Goal: Check status: Check status

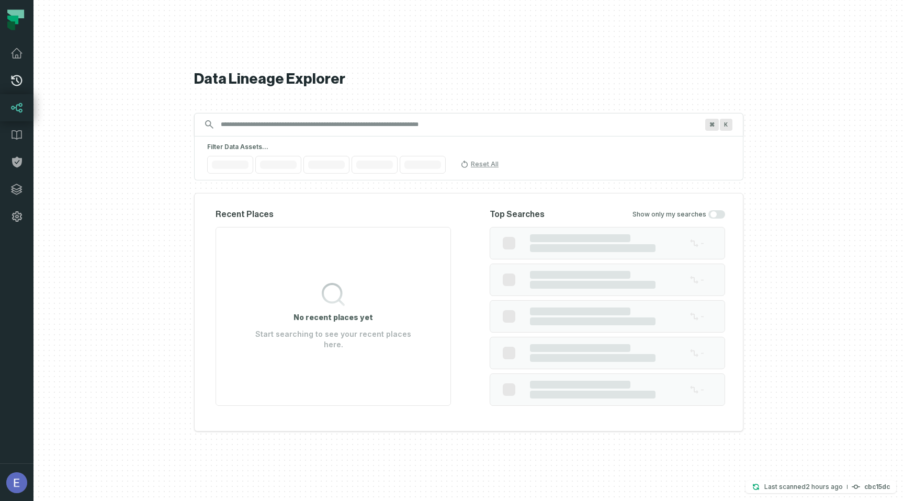
click at [21, 84] on icon at bounding box center [16, 80] width 13 height 13
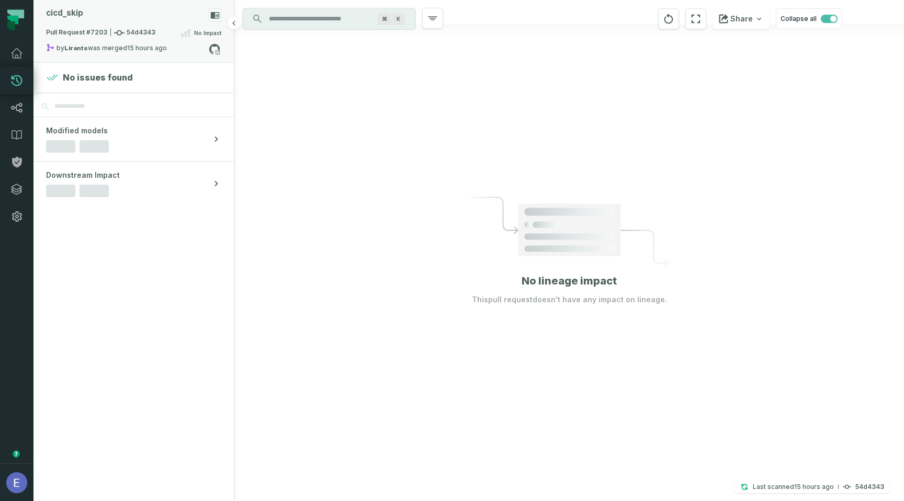
click at [151, 16] on div "cicd_ skip" at bounding box center [133, 17] width 175 height 18
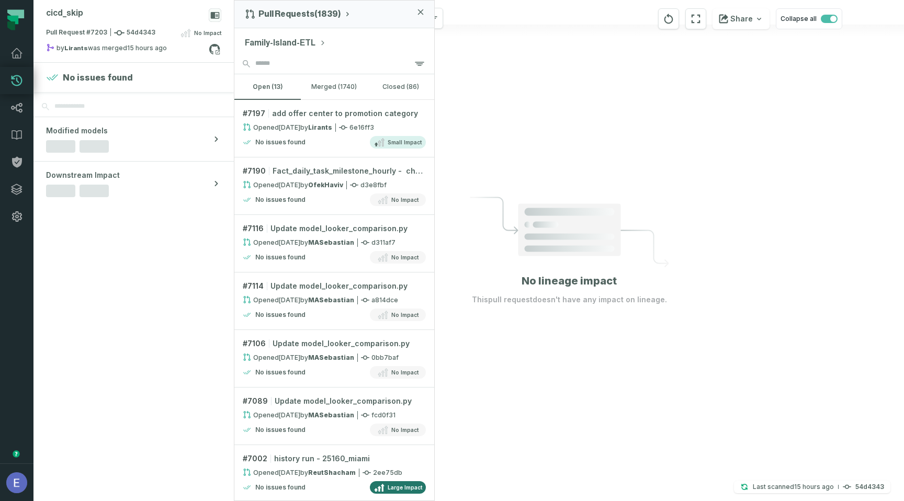
click at [304, 37] on button "Family-Island-ETL" at bounding box center [285, 43] width 81 height 13
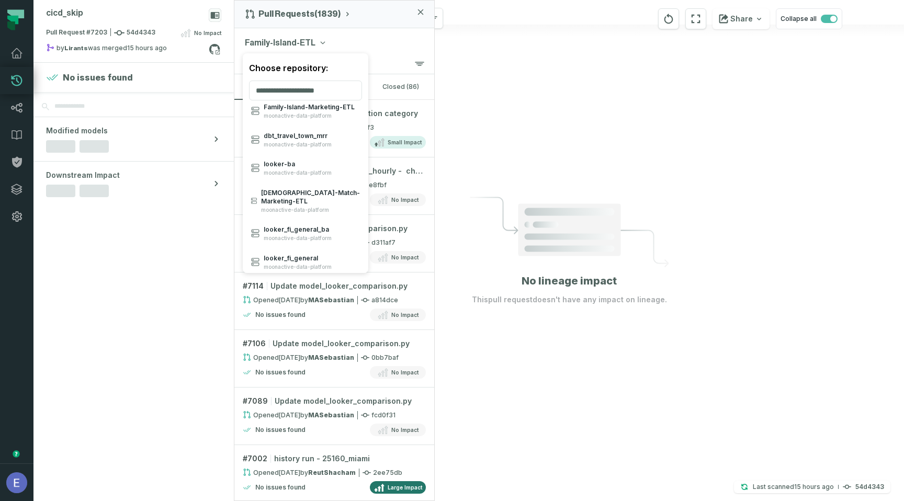
scroll to position [316, 0]
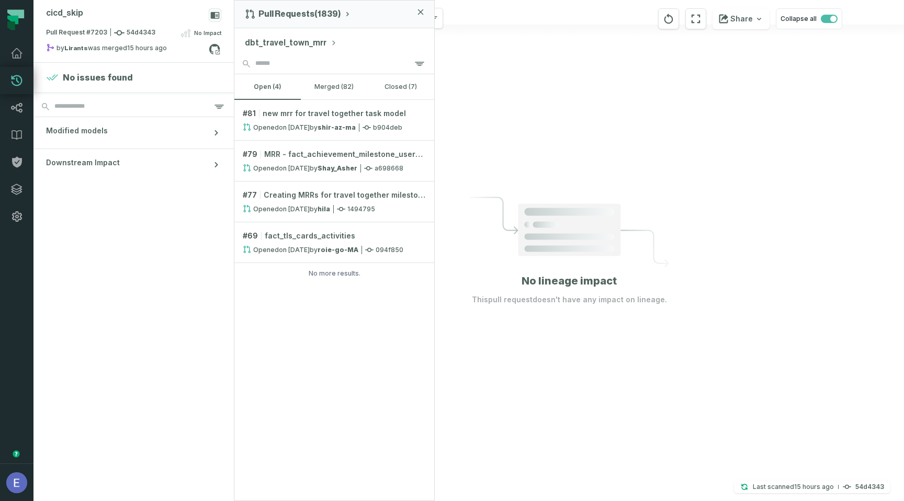
click at [305, 43] on button "dbt_travel_town_mrr" at bounding box center [291, 43] width 92 height 13
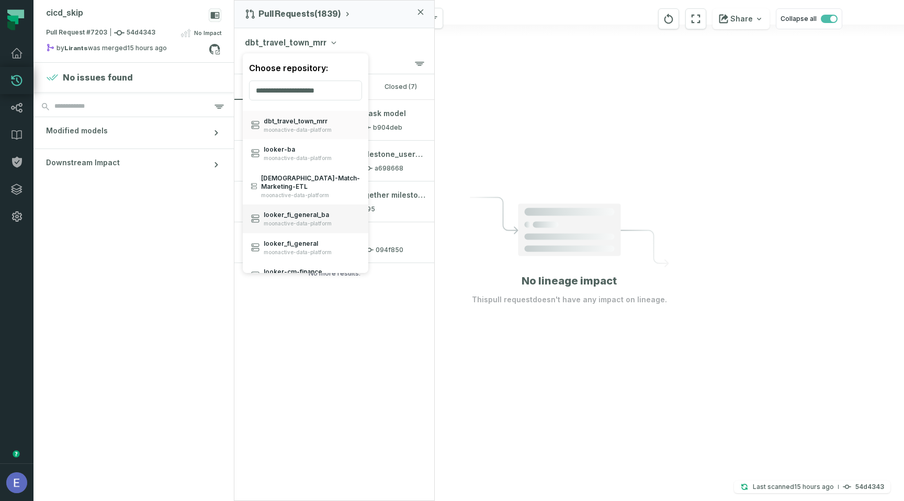
click at [312, 220] on span "moonactive-data-platform" at bounding box center [298, 223] width 68 height 7
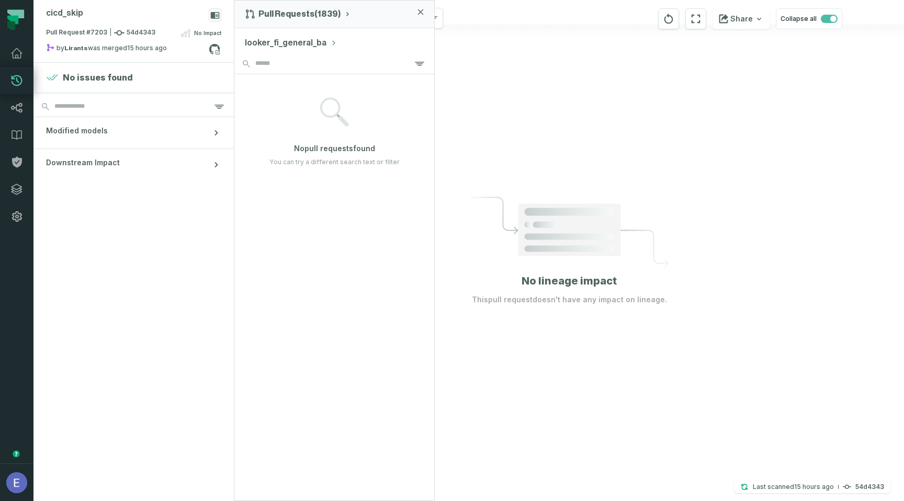
click at [292, 41] on button "looker_fi_general_ba" at bounding box center [291, 43] width 92 height 13
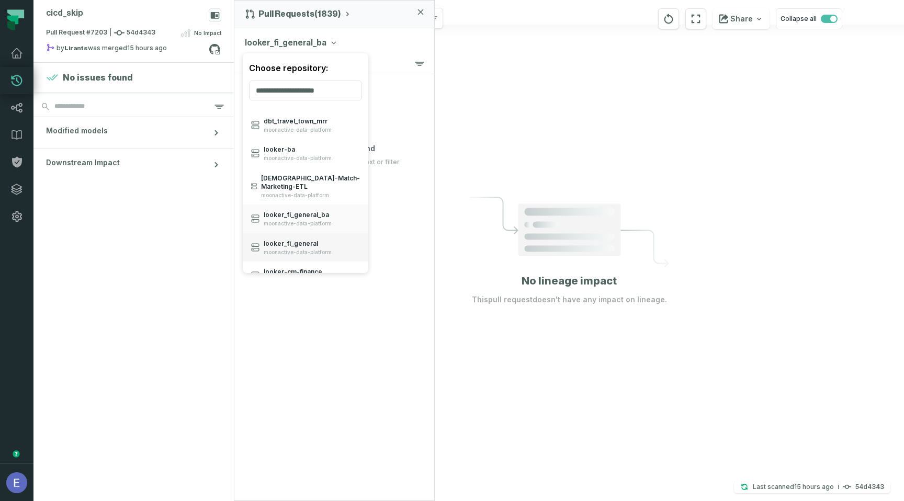
click at [298, 240] on span "looker_ fi_ general" at bounding box center [298, 244] width 68 height 8
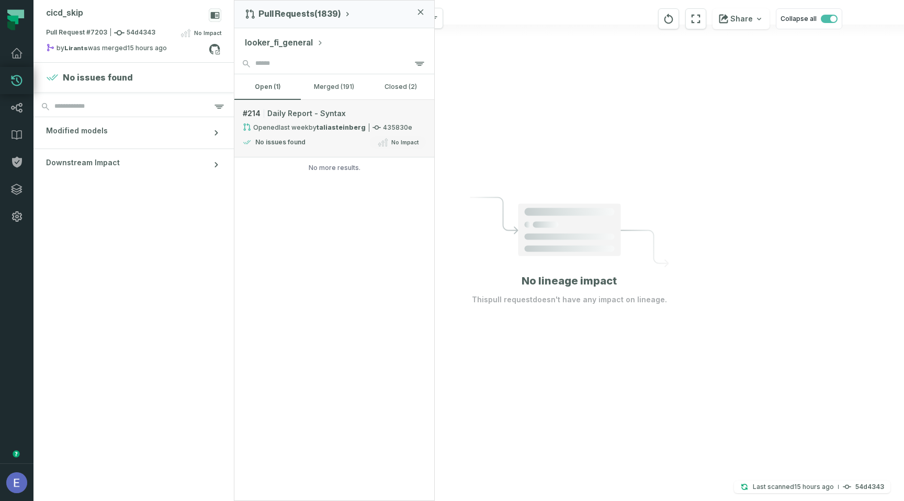
click at [320, 142] on div "No issues found No Impact" at bounding box center [334, 142] width 183 height 13
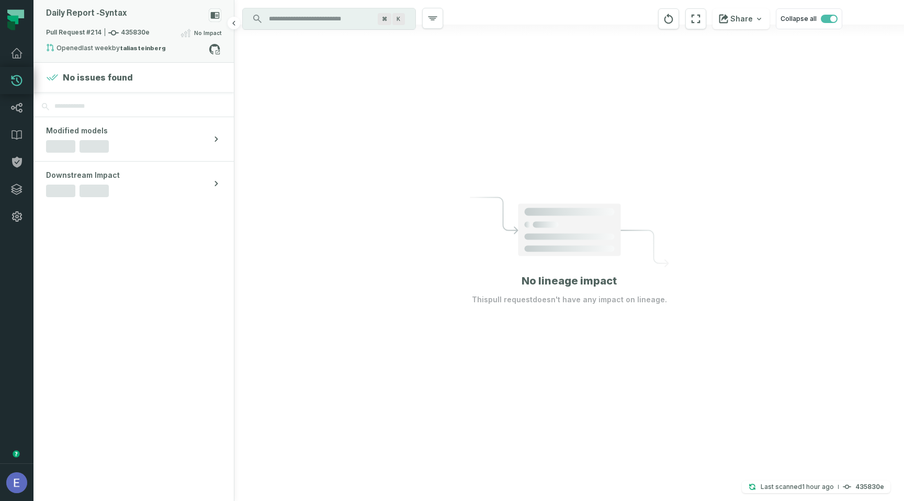
click at [191, 27] on div "No Impact" at bounding box center [201, 33] width 41 height 13
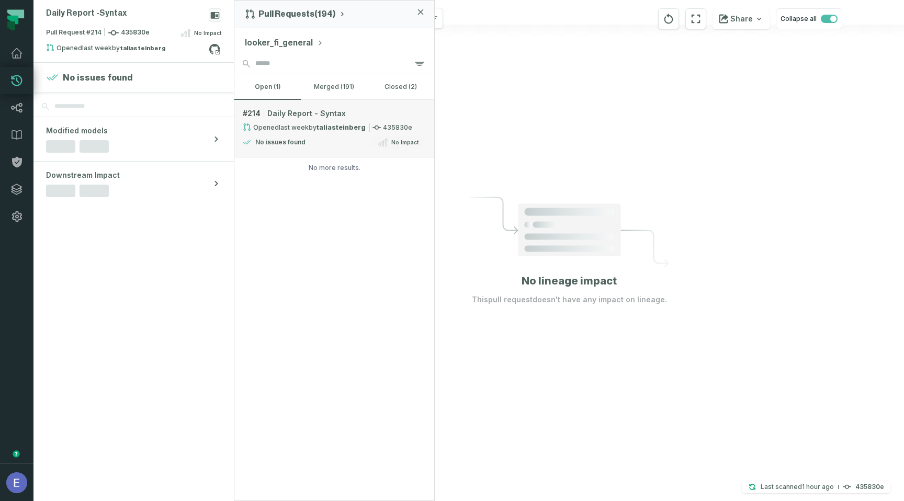
click at [322, 137] on div "No issues found No Impact" at bounding box center [334, 142] width 183 height 13
click at [874, 489] on h4 "435830e" at bounding box center [870, 487] width 29 height 6
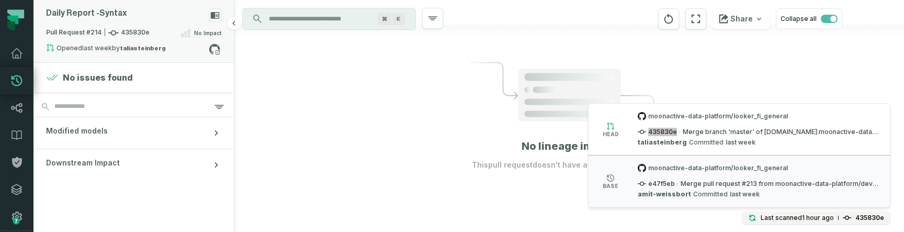
click at [135, 32] on span "Pull Request #214 435830e" at bounding box center [98, 33] width 104 height 10
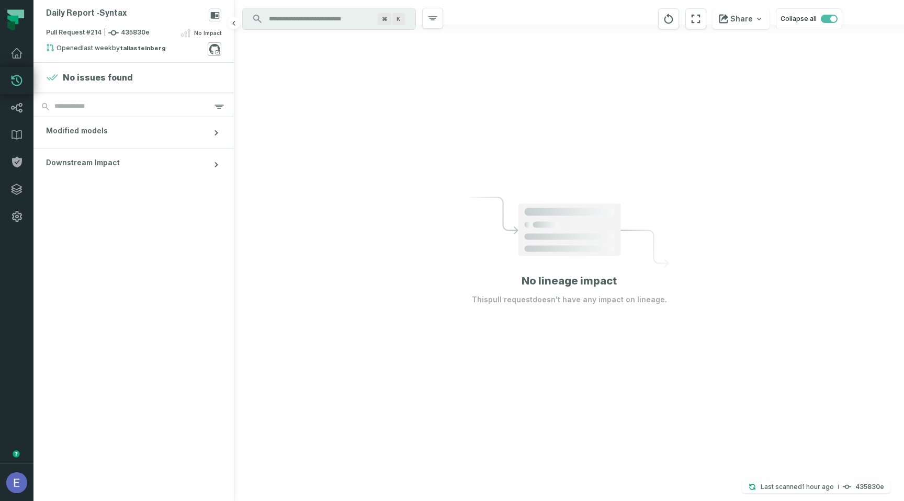
click at [213, 43] on icon at bounding box center [215, 49] width 14 height 14
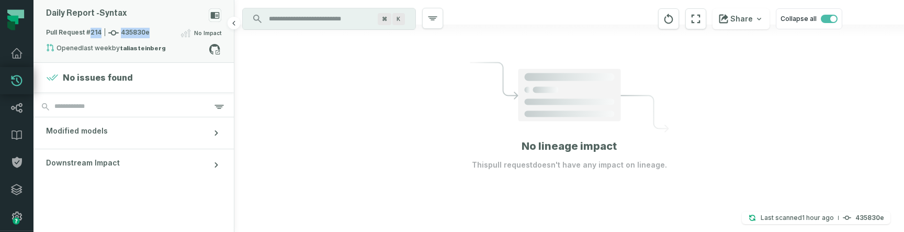
click at [172, 30] on div "Pull Request #214 435830e No Impact" at bounding box center [133, 35] width 175 height 17
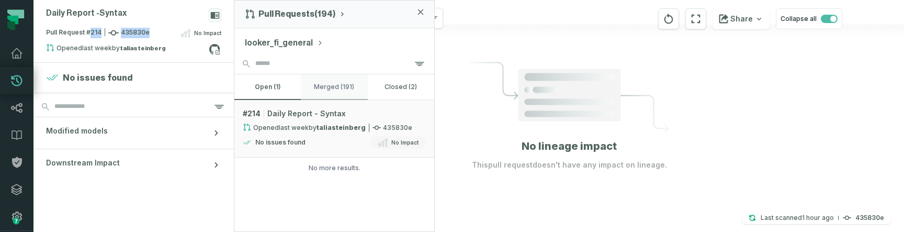
click at [323, 86] on button "merged (191)" at bounding box center [334, 86] width 66 height 25
